Goal: Task Accomplishment & Management: Use online tool/utility

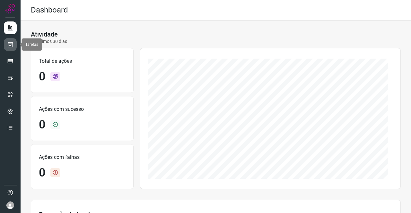
click at [7, 44] on link at bounding box center [10, 44] width 13 height 13
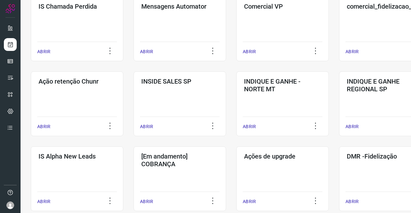
scroll to position [160, 0]
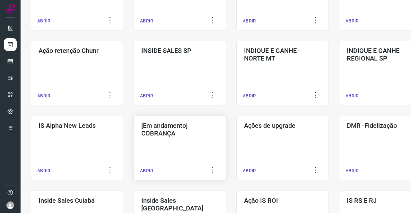
click at [236, 139] on div "[Em andamento] COBRANÇA ABRIR" at bounding box center [282, 148] width 92 height 65
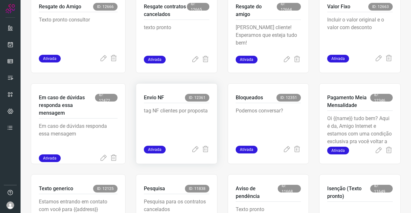
scroll to position [250, 0]
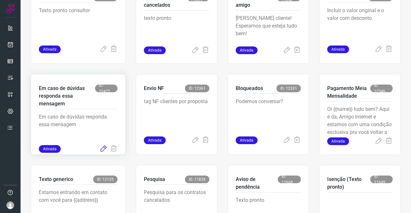
click at [104, 149] on icon at bounding box center [103, 149] width 8 height 8
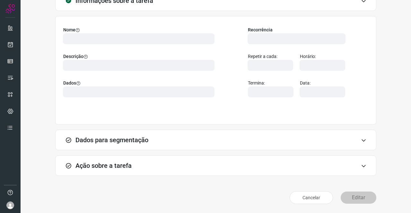
scroll to position [37, 0]
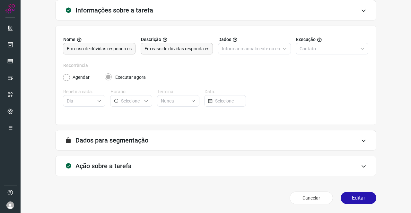
click at [122, 171] on div "Ação sobre a tarefa" at bounding box center [215, 166] width 321 height 21
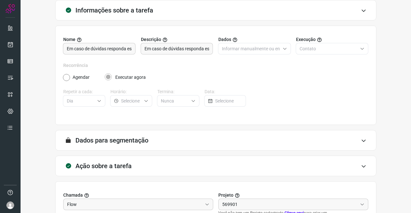
scroll to position [138, 0]
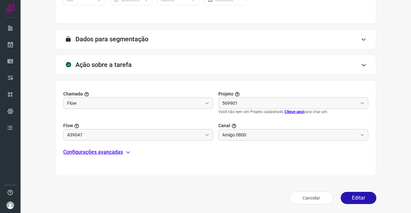
click at [105, 150] on p "Configurações avançadas" at bounding box center [93, 152] width 60 height 8
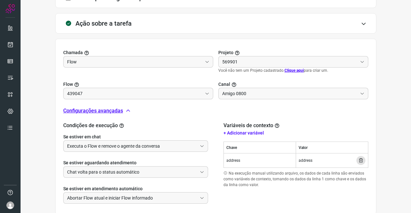
scroll to position [217, 0]
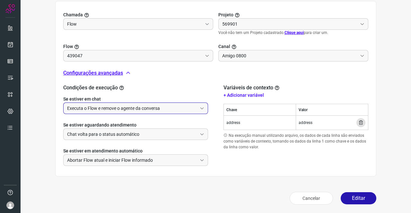
click at [102, 110] on input "Executa o Flow e remove o agente da conversa" at bounding box center [132, 108] width 130 height 11
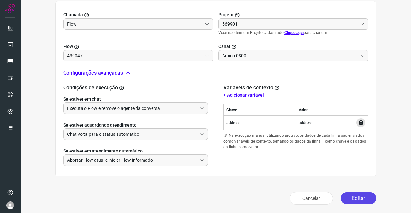
click at [344, 198] on button "Editar" at bounding box center [358, 198] width 36 height 12
type input "Texto generico"
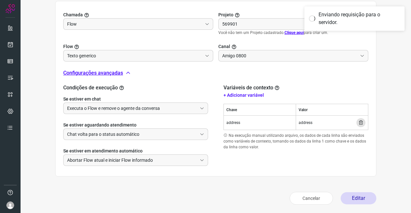
type input "Cobrança"
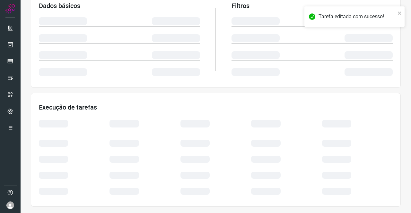
scroll to position [117, 0]
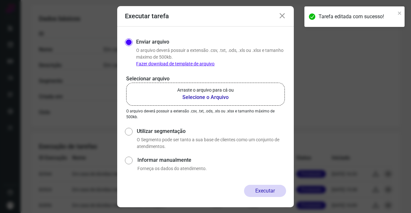
click at [212, 102] on label "Arraste o arquivo para cá ou Selecione o Arquivo" at bounding box center [205, 94] width 158 height 23
click at [0, 0] on input "Arraste o arquivo para cá ou Selecione o Arquivo" at bounding box center [0, 0] width 0 height 0
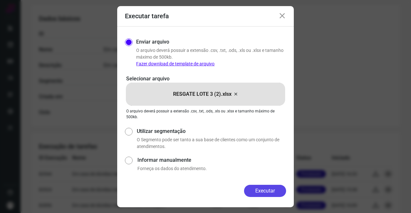
click at [275, 195] on button "Executar" at bounding box center [265, 191] width 42 height 12
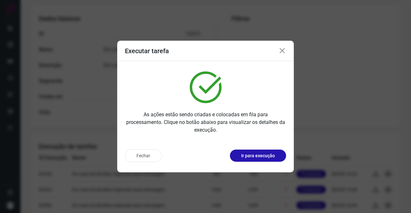
click at [280, 49] on icon at bounding box center [282, 51] width 8 height 8
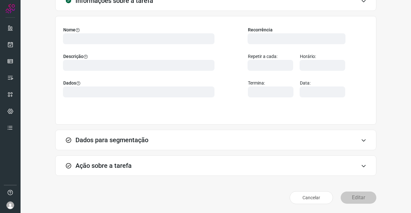
scroll to position [37, 0]
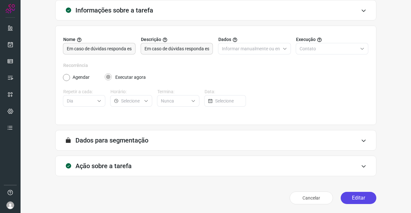
click at [352, 198] on button "Editar" at bounding box center [358, 198] width 36 height 12
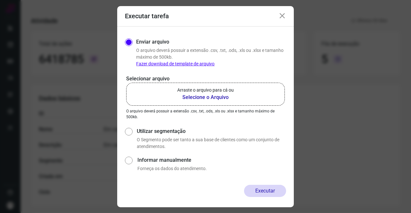
click at [196, 89] on p "Arraste o arquivo para cá ou" at bounding box center [205, 90] width 56 height 7
click at [0, 0] on input "Arraste o arquivo para cá ou Selecione o Arquivo" at bounding box center [0, 0] width 0 height 0
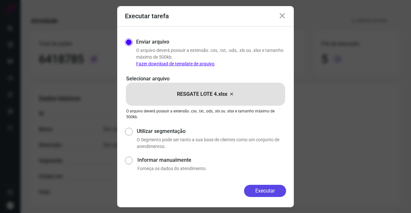
click at [274, 190] on button "Executar" at bounding box center [265, 191] width 42 height 12
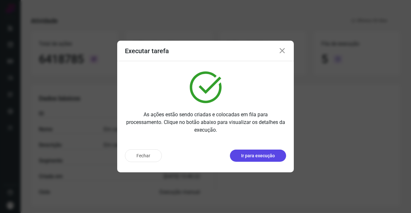
click at [267, 154] on p "Ir para execução" at bounding box center [258, 156] width 34 height 7
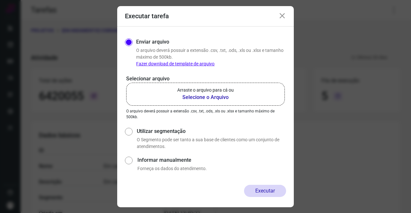
click at [201, 92] on p "Arraste o arquivo para cá ou" at bounding box center [205, 90] width 56 height 7
click at [0, 0] on input "Arraste o arquivo para cá ou Selecione o Arquivo" at bounding box center [0, 0] width 0 height 0
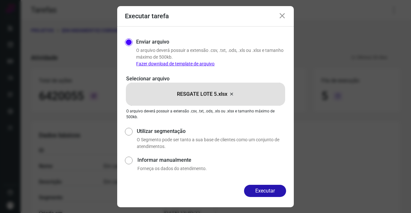
click at [275, 193] on button "Executar" at bounding box center [265, 191] width 42 height 12
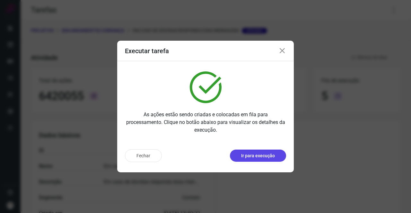
click at [251, 157] on p "Ir para execução" at bounding box center [258, 156] width 34 height 7
